Goal: Task Accomplishment & Management: Use online tool/utility

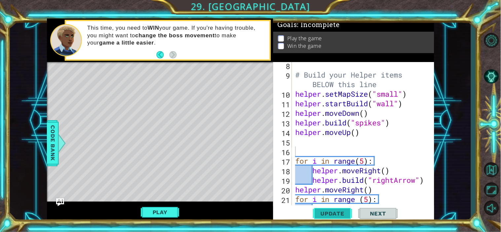
click at [326, 216] on span "Update" at bounding box center [332, 213] width 37 height 7
click at [160, 209] on button "Play" at bounding box center [160, 212] width 39 height 13
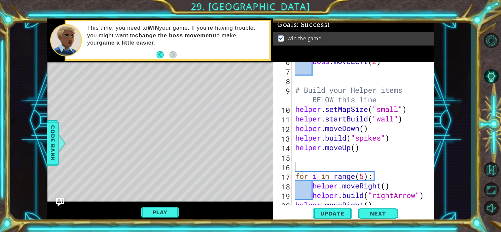
scroll to position [115, 0]
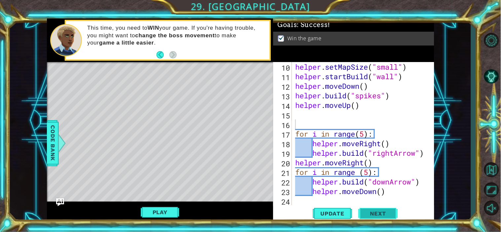
click at [367, 213] on span "Next" at bounding box center [377, 213] width 29 height 7
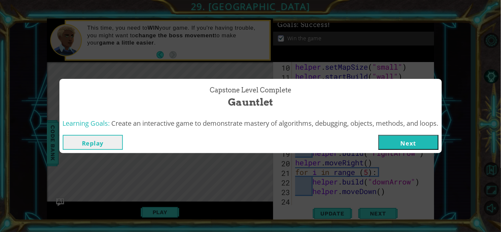
click at [93, 139] on button "Replay" at bounding box center [93, 142] width 60 height 15
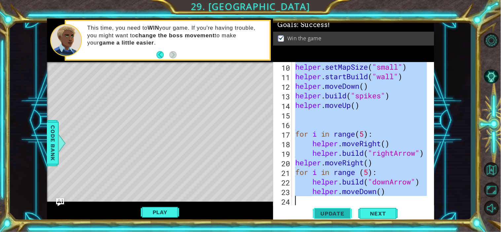
drag, startPoint x: 295, startPoint y: 93, endPoint x: 341, endPoint y: 207, distance: 122.9
click at [341, 207] on div "10 11 12 13 14 15 16 17 18 19 20 21 22 23 24 helper . setMapSize ( "small" ) he…" at bounding box center [353, 142] width 161 height 161
type textarea "helper.moveDown()"
click at [375, 212] on span "Next" at bounding box center [377, 213] width 29 height 7
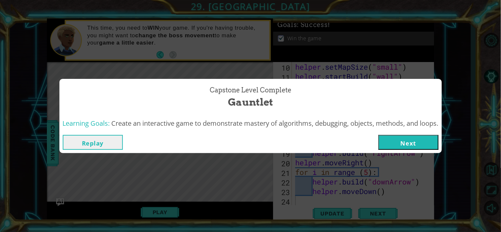
click at [403, 147] on button "Next" at bounding box center [408, 142] width 60 height 15
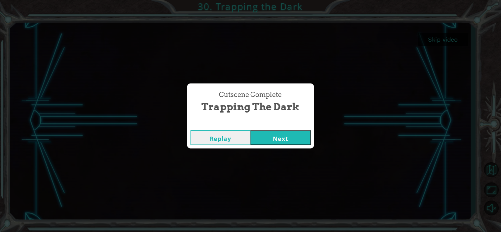
click at [281, 138] on button "Next" at bounding box center [281, 137] width 60 height 15
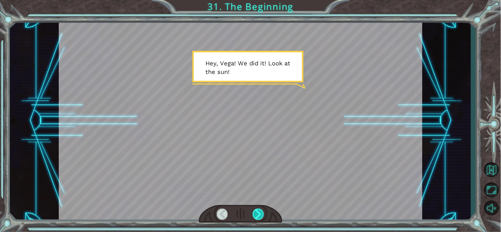
click at [261, 213] on div at bounding box center [259, 214] width 12 height 11
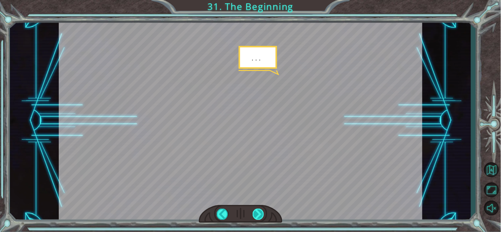
click at [261, 213] on div at bounding box center [259, 214] width 12 height 11
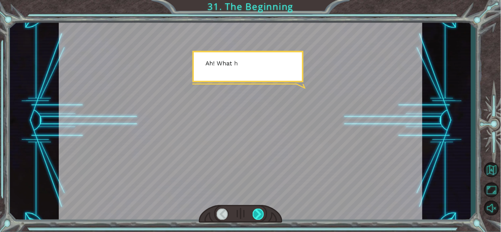
click at [261, 213] on div at bounding box center [259, 214] width 12 height 11
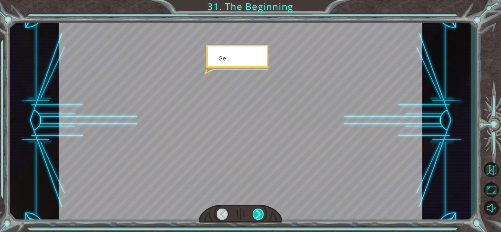
click at [261, 213] on div at bounding box center [259, 214] width 12 height 11
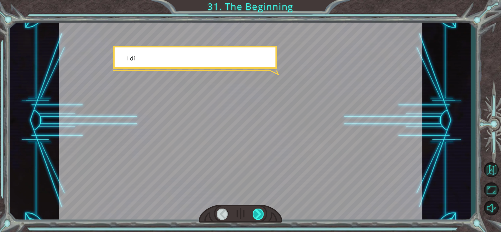
click at [261, 213] on div at bounding box center [259, 214] width 12 height 11
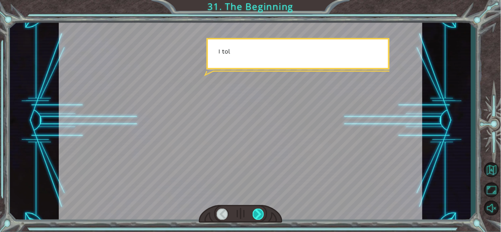
click at [261, 213] on div at bounding box center [259, 214] width 12 height 11
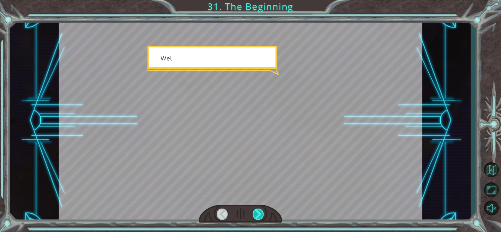
click at [261, 213] on div at bounding box center [259, 214] width 12 height 11
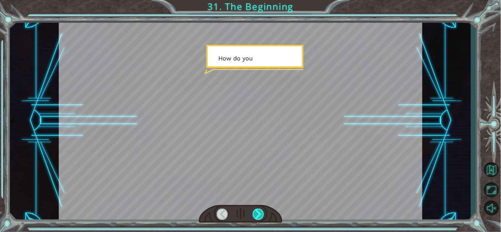
click at [261, 213] on div at bounding box center [259, 214] width 12 height 11
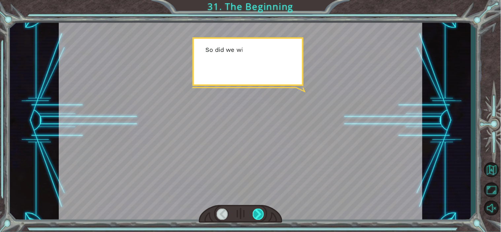
click at [261, 213] on div at bounding box center [259, 214] width 12 height 11
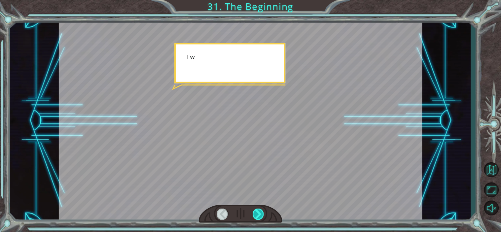
click at [261, 213] on div at bounding box center [259, 214] width 12 height 11
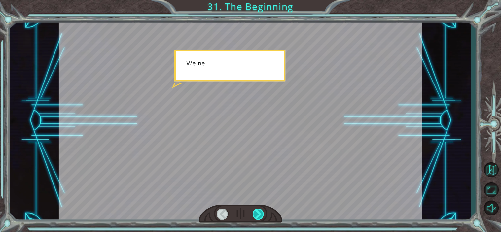
click at [261, 213] on div at bounding box center [259, 214] width 12 height 11
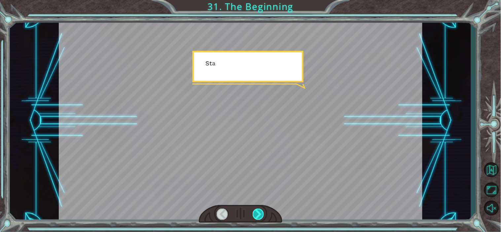
click at [261, 213] on div at bounding box center [259, 214] width 12 height 11
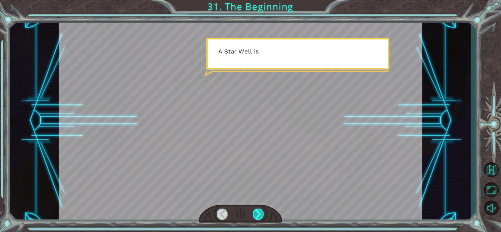
click at [261, 213] on div at bounding box center [259, 214] width 12 height 11
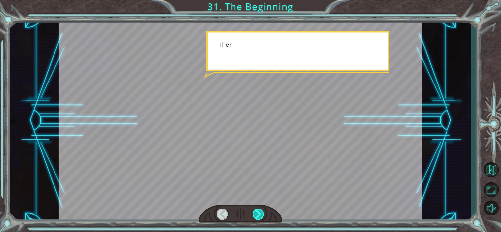
click at [261, 213] on div at bounding box center [259, 214] width 12 height 11
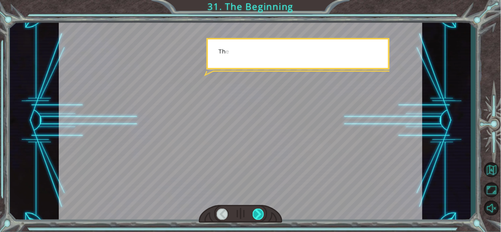
click at [261, 213] on div at bounding box center [259, 214] width 12 height 11
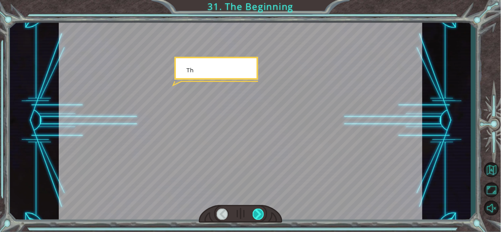
click at [261, 213] on div at bounding box center [259, 214] width 12 height 11
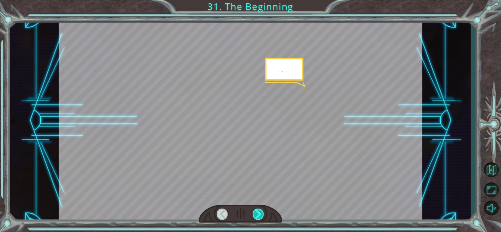
click at [261, 213] on div at bounding box center [259, 214] width 12 height 11
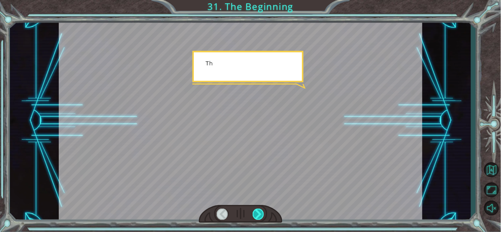
click at [261, 213] on div at bounding box center [259, 214] width 12 height 11
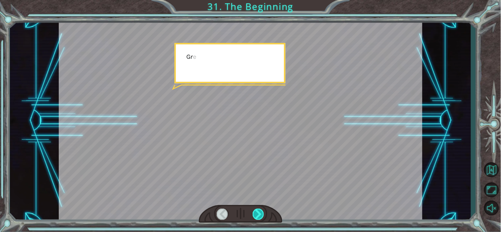
click at [261, 213] on div at bounding box center [259, 214] width 12 height 11
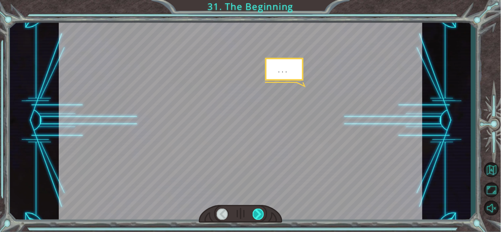
click at [261, 213] on div at bounding box center [259, 214] width 12 height 11
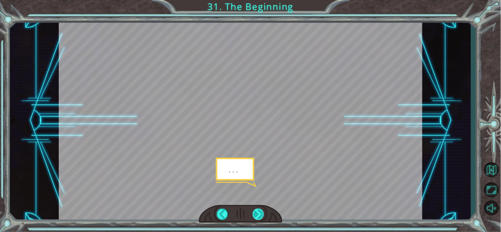
click at [261, 213] on div at bounding box center [259, 214] width 12 height 11
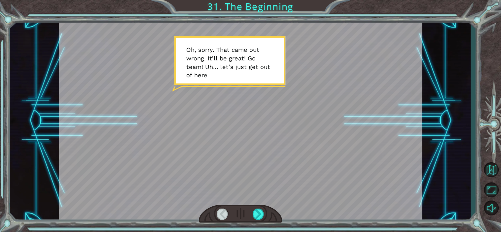
click at [266, 212] on div at bounding box center [241, 214] width 84 height 18
click at [261, 214] on div at bounding box center [259, 214] width 12 height 11
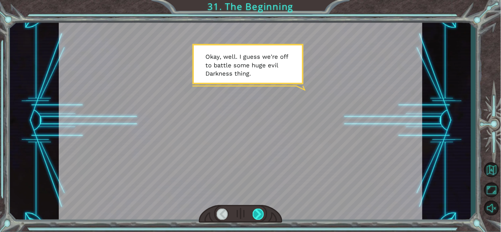
click at [254, 211] on div at bounding box center [259, 214] width 12 height 11
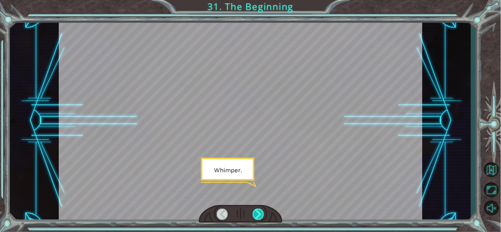
click at [255, 211] on div at bounding box center [259, 214] width 12 height 11
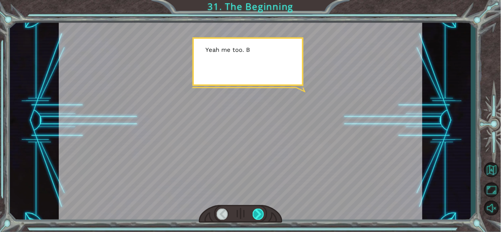
click at [255, 209] on div at bounding box center [259, 214] width 12 height 11
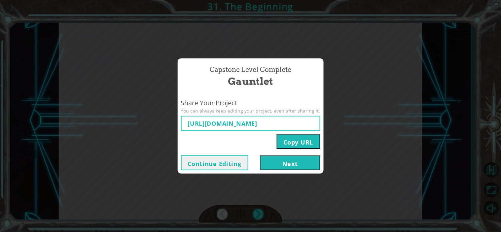
type input "[URL][DOMAIN_NAME]"
click at [296, 164] on button "Next" at bounding box center [290, 163] width 60 height 15
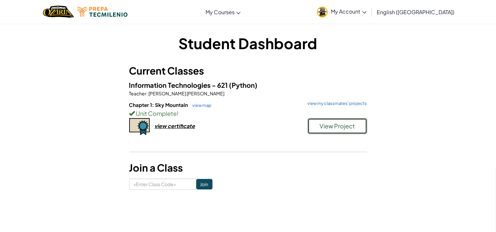
click at [328, 124] on span "View Project" at bounding box center [336, 126] width 35 height 8
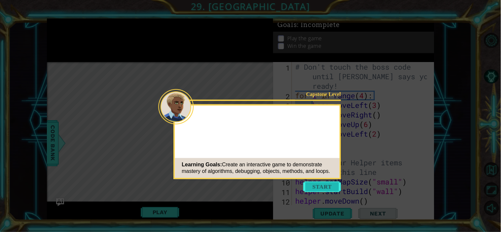
click at [316, 191] on button "Start" at bounding box center [322, 187] width 38 height 11
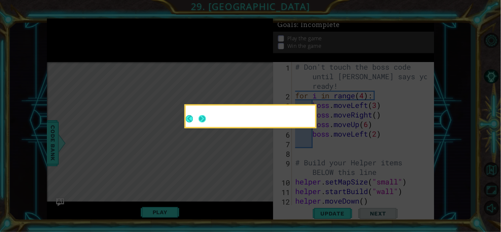
click at [199, 120] on button "Next" at bounding box center [202, 118] width 7 height 7
click at [202, 119] on button "Next" at bounding box center [202, 118] width 7 height 7
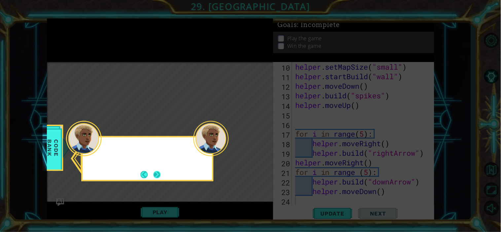
scroll to position [115, 0]
click at [158, 173] on button "Next" at bounding box center [156, 174] width 7 height 7
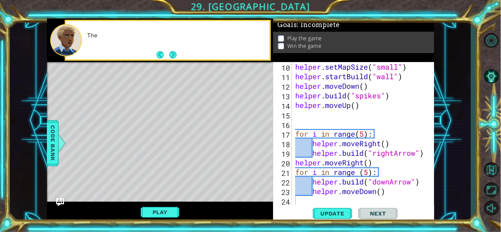
click at [158, 173] on div "Level Map" at bounding box center [199, 159] width 305 height 194
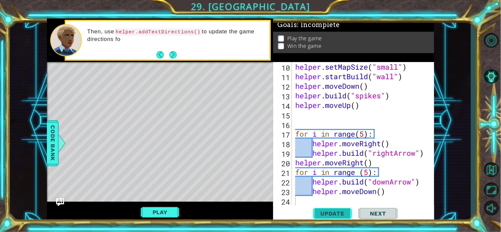
click at [328, 214] on span "Update" at bounding box center [332, 213] width 37 height 7
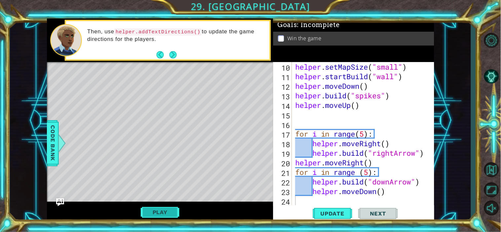
click at [164, 212] on button "Play" at bounding box center [160, 212] width 39 height 13
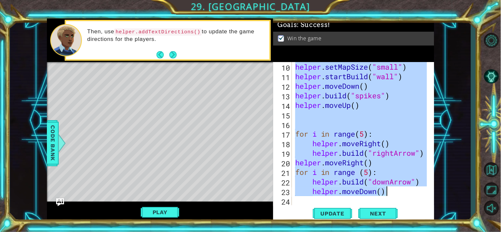
drag, startPoint x: 295, startPoint y: 97, endPoint x: 403, endPoint y: 199, distance: 148.3
click at [403, 199] on div "helper . setMapSize ( "small" ) helper . startBuild ( "wall" ) helper . moveDow…" at bounding box center [362, 143] width 136 height 163
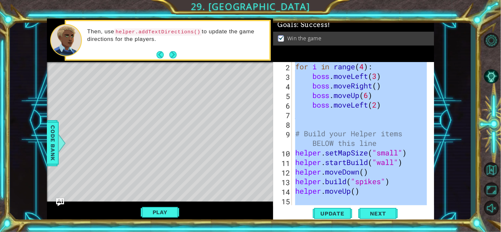
scroll to position [0, 0]
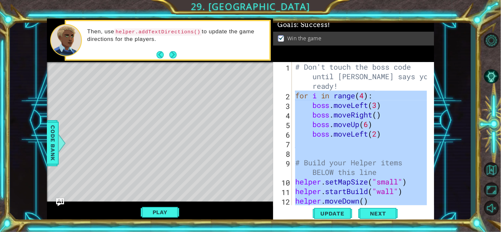
click at [385, 111] on div "# Don't touch the boss code until [PERSON_NAME] says you're ready! for i in ran…" at bounding box center [360, 134] width 133 height 144
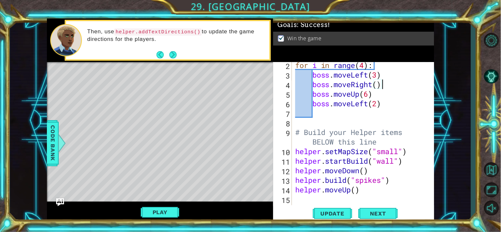
scroll to position [30, 0]
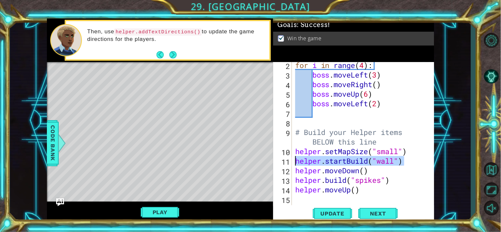
drag, startPoint x: 412, startPoint y: 161, endPoint x: 293, endPoint y: 162, distance: 118.5
click at [293, 162] on div "boss.moveRight() 2 3 4 5 6 7 8 9 10 11 12 13 14 15 16 17 for i in range ( 4 ) :…" at bounding box center [352, 134] width 159 height 144
type textarea "helper.startBuild("wall")"
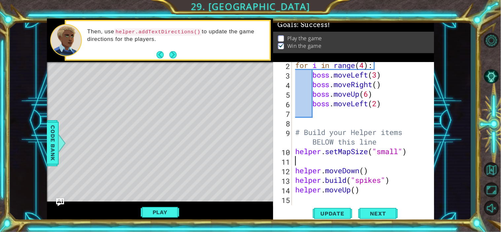
type textarea "helper.setMapSize("small")"
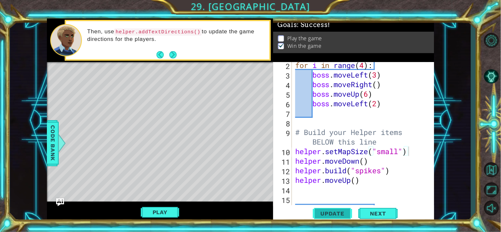
click at [344, 213] on span "Update" at bounding box center [332, 213] width 37 height 7
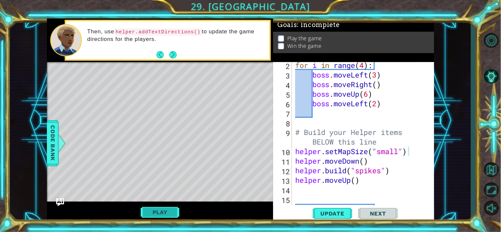
click at [155, 215] on button "Play" at bounding box center [160, 212] width 39 height 13
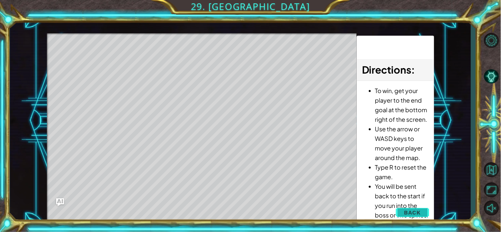
click at [414, 213] on span "Back" at bounding box center [412, 212] width 17 height 7
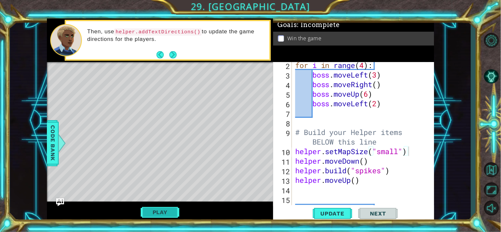
click at [164, 207] on button "Play" at bounding box center [160, 212] width 39 height 13
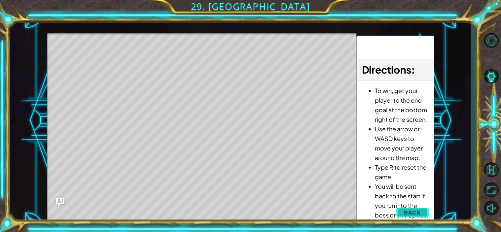
click at [408, 209] on span "Back" at bounding box center [412, 212] width 17 height 7
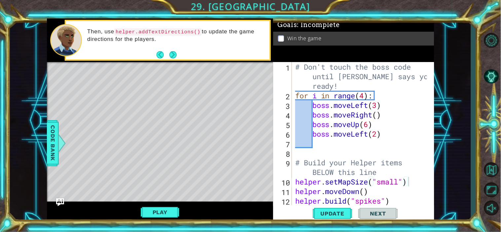
scroll to position [0, 0]
